Goal: Find contact information: Find contact information

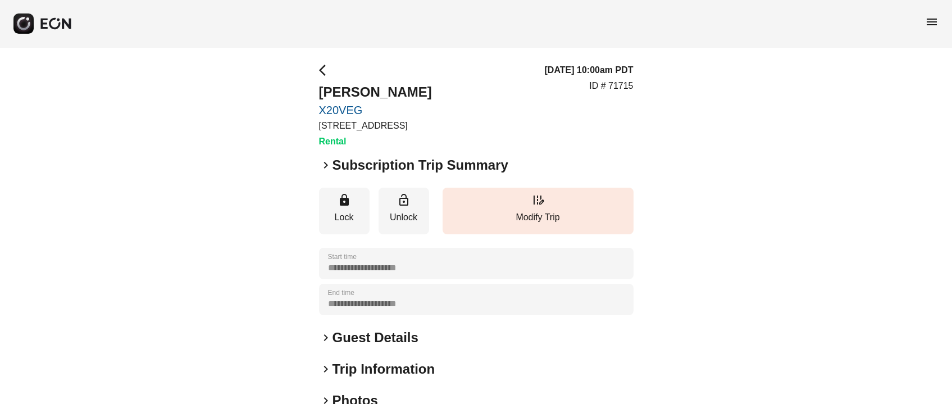
click at [375, 325] on div "**********" at bounding box center [476, 303] width 315 height 481
click at [377, 330] on h2 "Guest Details" at bounding box center [376, 338] width 86 height 18
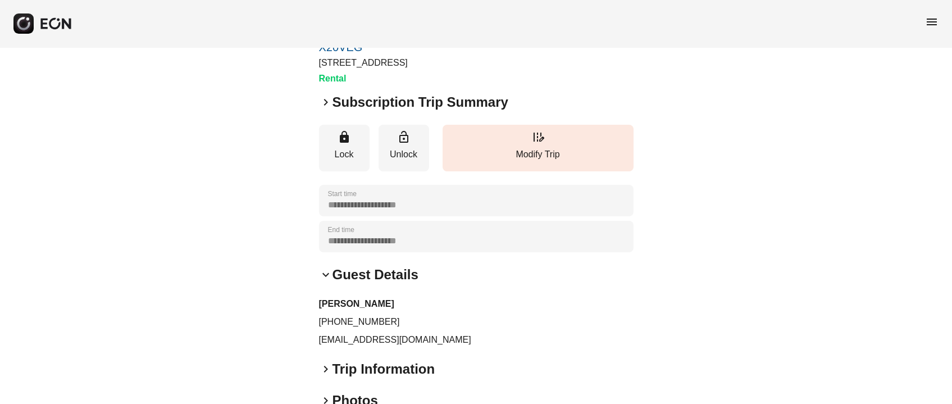
scroll to position [84, 0]
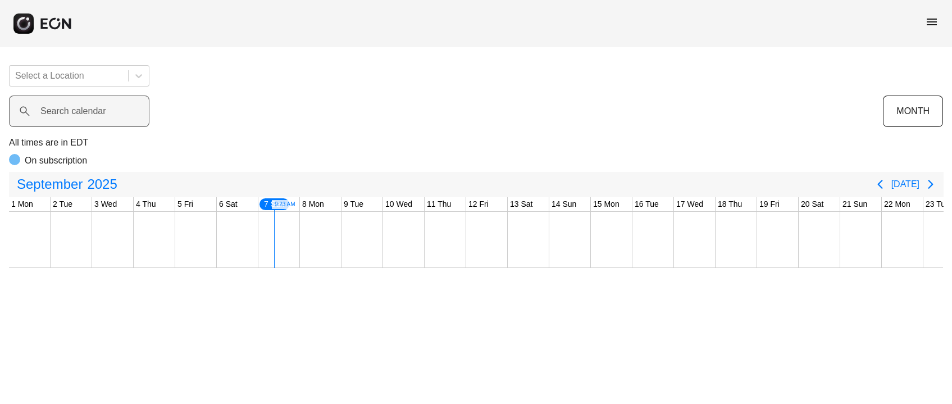
scroll to position [0, 249]
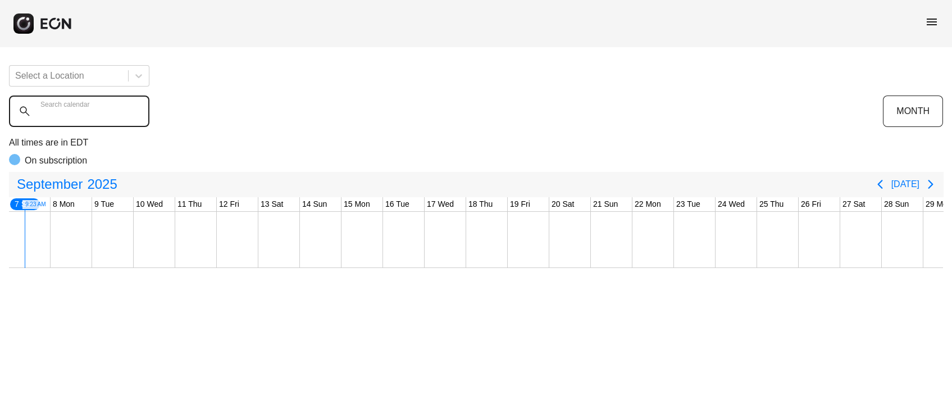
click at [111, 115] on calendar "Search calendar" at bounding box center [79, 110] width 140 height 31
type calendar "******"
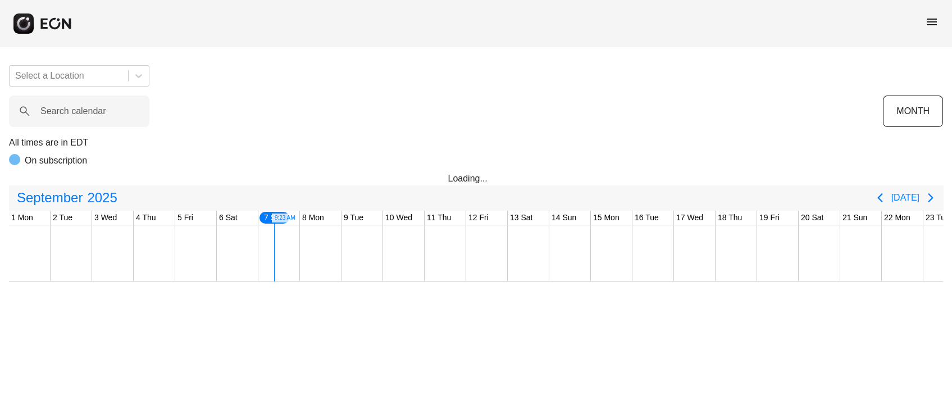
scroll to position [0, 249]
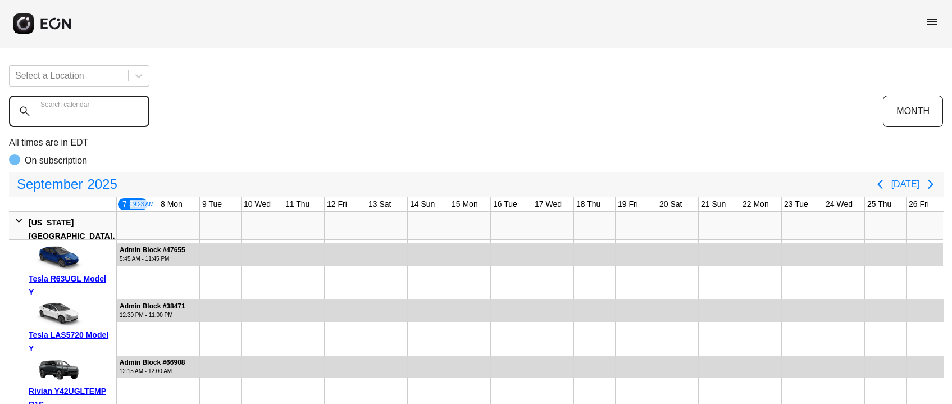
click at [84, 119] on calendar "Search calendar" at bounding box center [79, 110] width 140 height 31
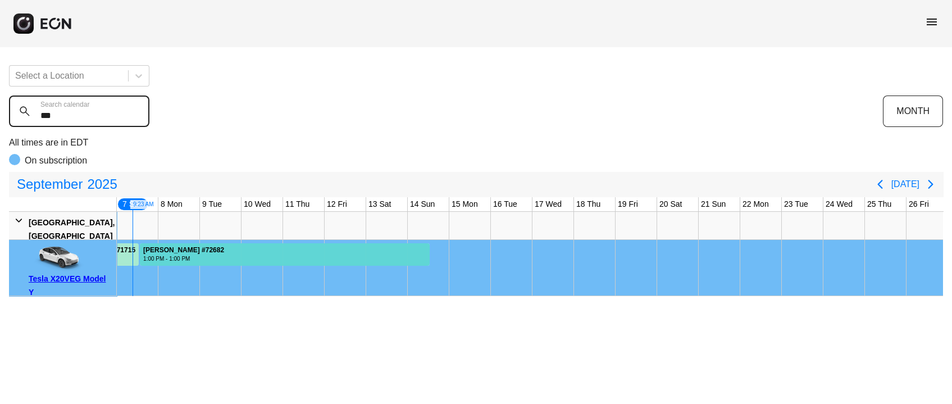
type calendar "***"
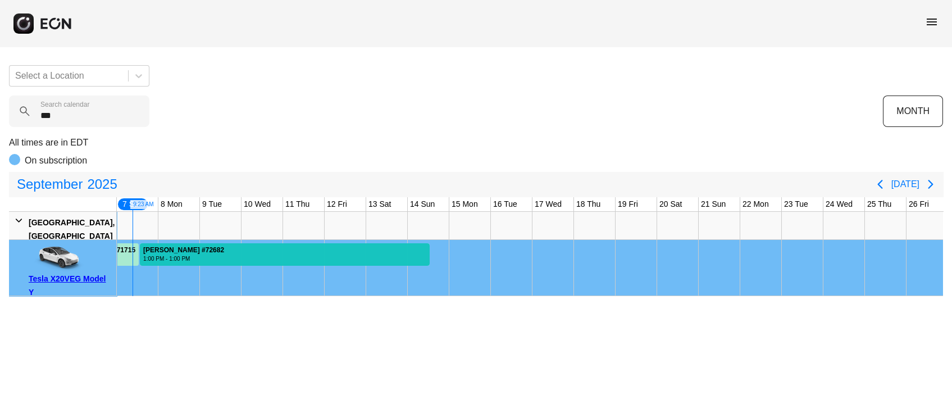
click at [320, 250] on div at bounding box center [285, 254] width 290 height 22
click at [288, 256] on div at bounding box center [285, 254] width 290 height 22
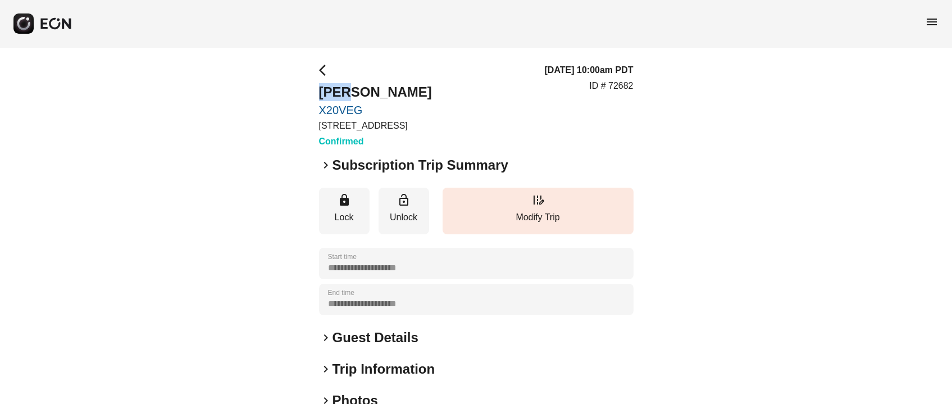
drag, startPoint x: 317, startPoint y: 89, endPoint x: 345, endPoint y: 89, distance: 27.5
click at [345, 89] on div "**********" at bounding box center [476, 303] width 952 height 513
copy h2 "shyi"
click at [383, 94] on h2 "[PERSON_NAME]" at bounding box center [375, 92] width 113 height 18
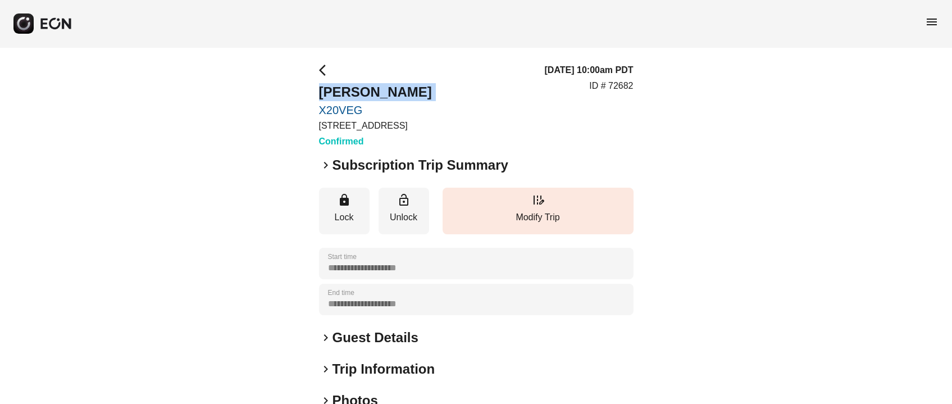
click at [383, 94] on h2 "[PERSON_NAME]" at bounding box center [375, 92] width 113 height 18
click at [383, 94] on h2 "shyi oneal" at bounding box center [375, 92] width 113 height 18
click at [364, 94] on h2 "shyi oneal" at bounding box center [375, 92] width 113 height 18
drag, startPoint x: 350, startPoint y: 90, endPoint x: 384, endPoint y: 84, distance: 34.9
click at [384, 84] on h2 "shyi oneal" at bounding box center [375, 92] width 113 height 18
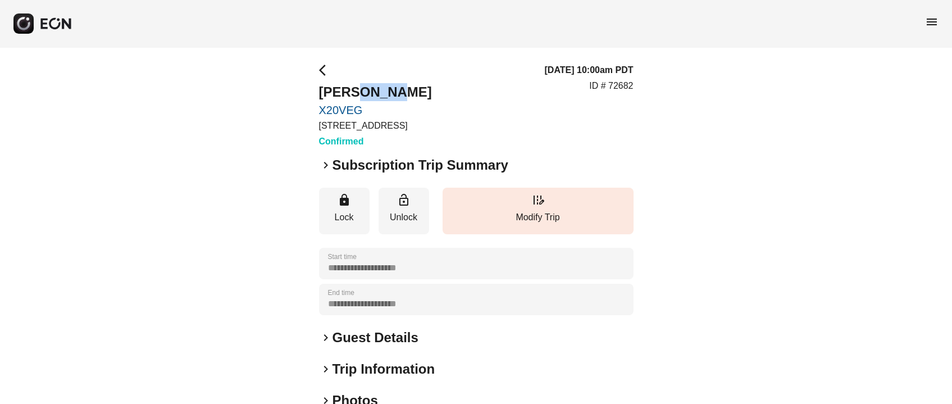
copy h2 "oneal"
click at [375, 324] on div "**********" at bounding box center [476, 303] width 315 height 481
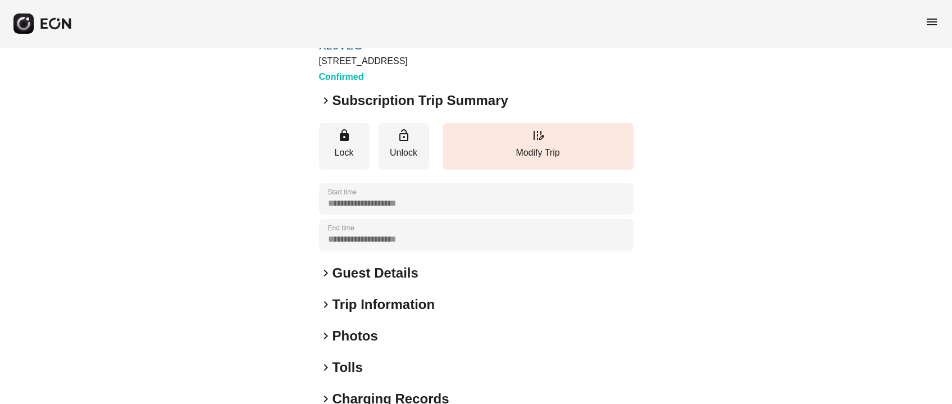
scroll to position [84, 0]
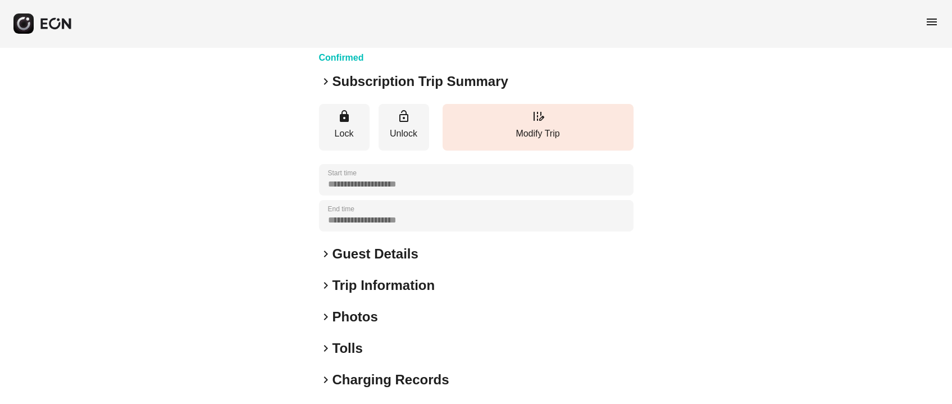
click at [391, 266] on div "**********" at bounding box center [476, 220] width 315 height 481
click at [392, 258] on h2 "Guest Details" at bounding box center [376, 254] width 86 height 18
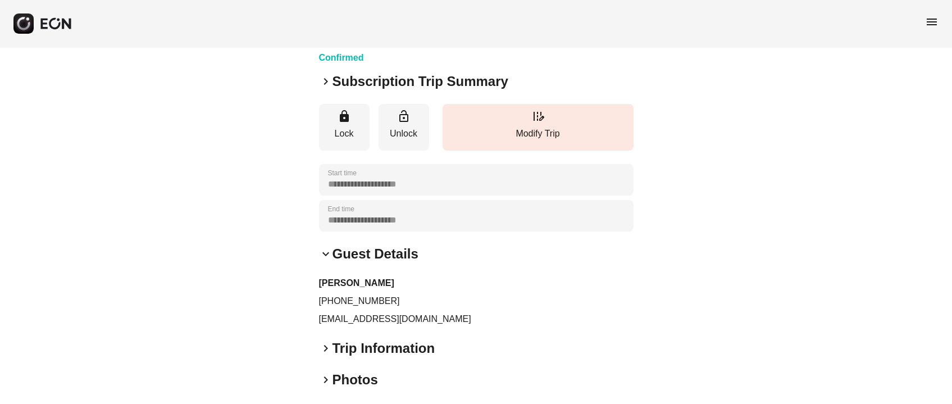
scroll to position [219, 0]
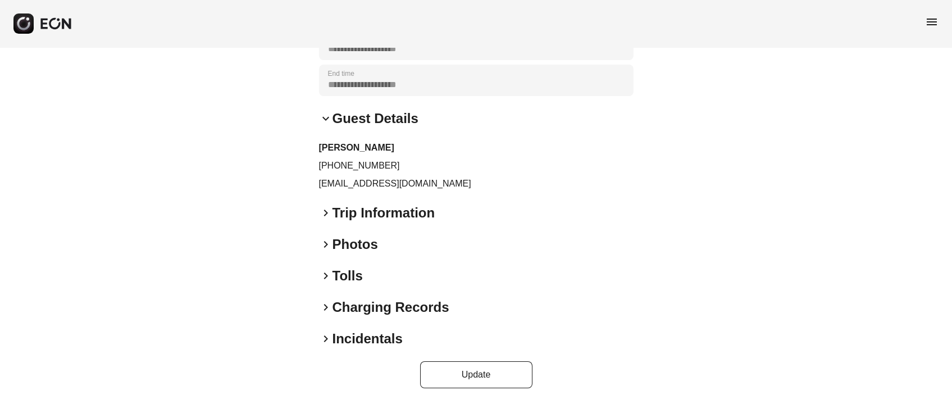
click at [358, 186] on p "shyionly@gmail.com" at bounding box center [476, 183] width 315 height 13
click at [358, 186] on p "[EMAIL_ADDRESS][DOMAIN_NAME]" at bounding box center [476, 183] width 315 height 13
copy div "shyionly@gmail.com keyboard_arrow_right"
drag, startPoint x: 330, startPoint y: 162, endPoint x: 427, endPoint y: 162, distance: 96.6
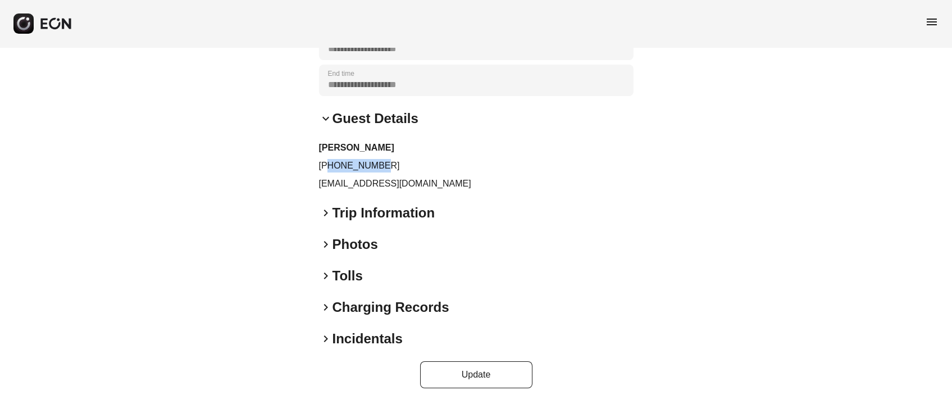
click at [427, 162] on p "[PHONE_NUMBER]" at bounding box center [476, 165] width 315 height 13
copy p "4064590837"
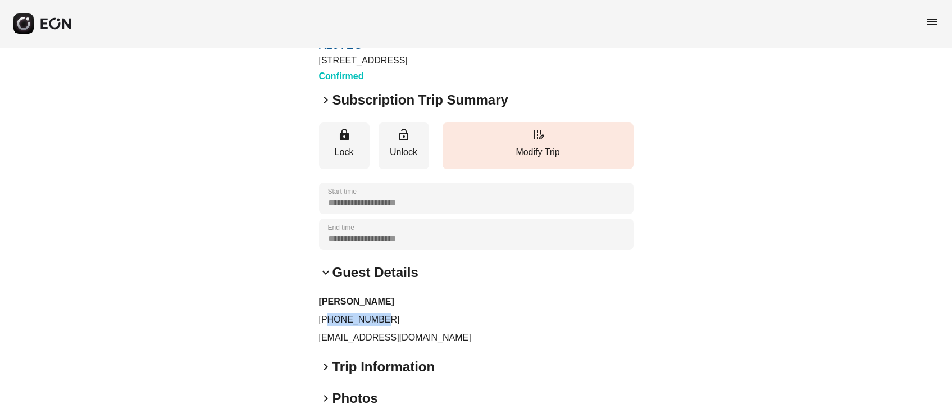
scroll to position [0, 0]
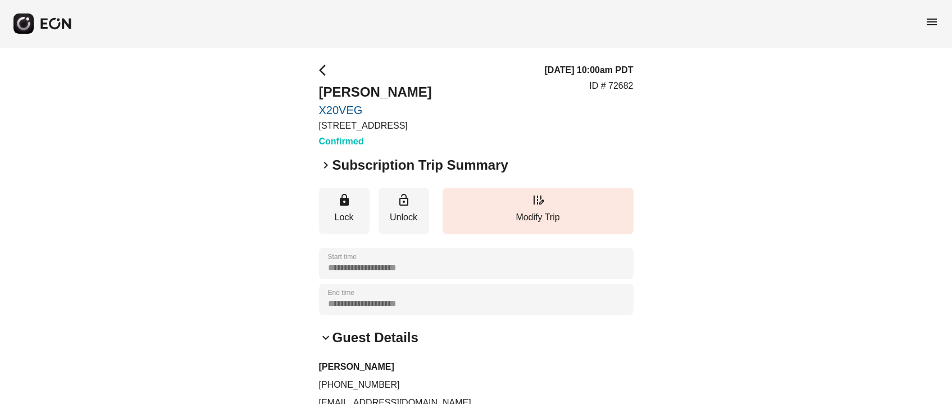
click at [624, 87] on p "ID # 72682" at bounding box center [611, 85] width 44 height 13
copy p "72682"
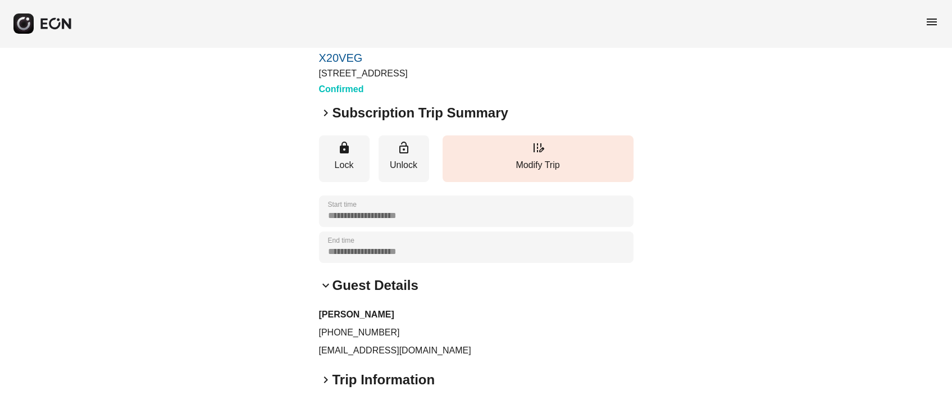
scroll to position [84, 0]
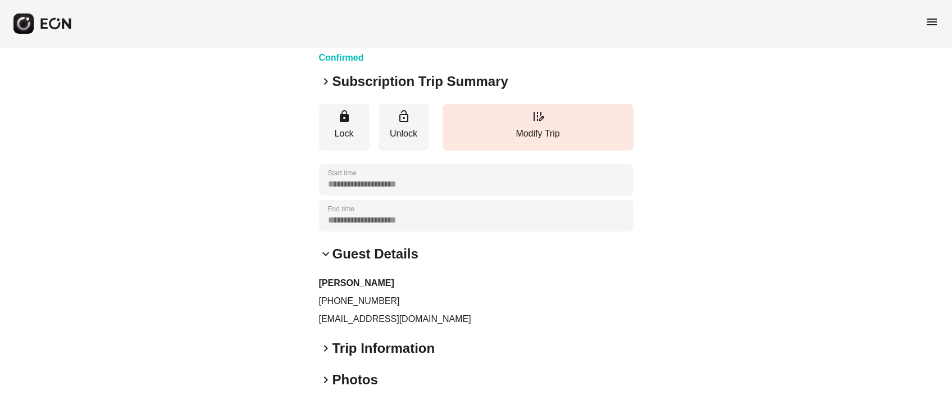
click at [327, 316] on p "[EMAIL_ADDRESS][DOMAIN_NAME]" at bounding box center [476, 318] width 315 height 13
click at [327, 314] on p "[EMAIL_ADDRESS][DOMAIN_NAME]" at bounding box center [476, 318] width 315 height 13
copy div "shyionly@gmail.com keyboard_arrow_right"
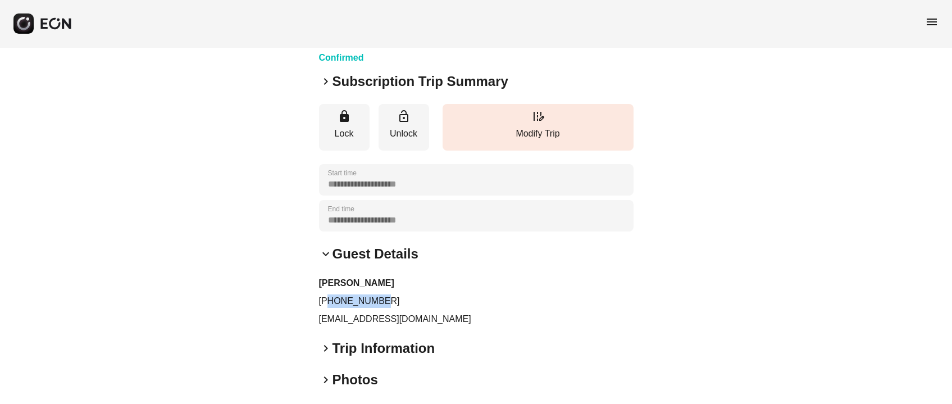
drag, startPoint x: 330, startPoint y: 300, endPoint x: 382, endPoint y: 300, distance: 52.2
click at [382, 300] on p "[PHONE_NUMBER]" at bounding box center [476, 300] width 315 height 13
copy p "4064590837"
